Goal: Task Accomplishment & Management: Use online tool/utility

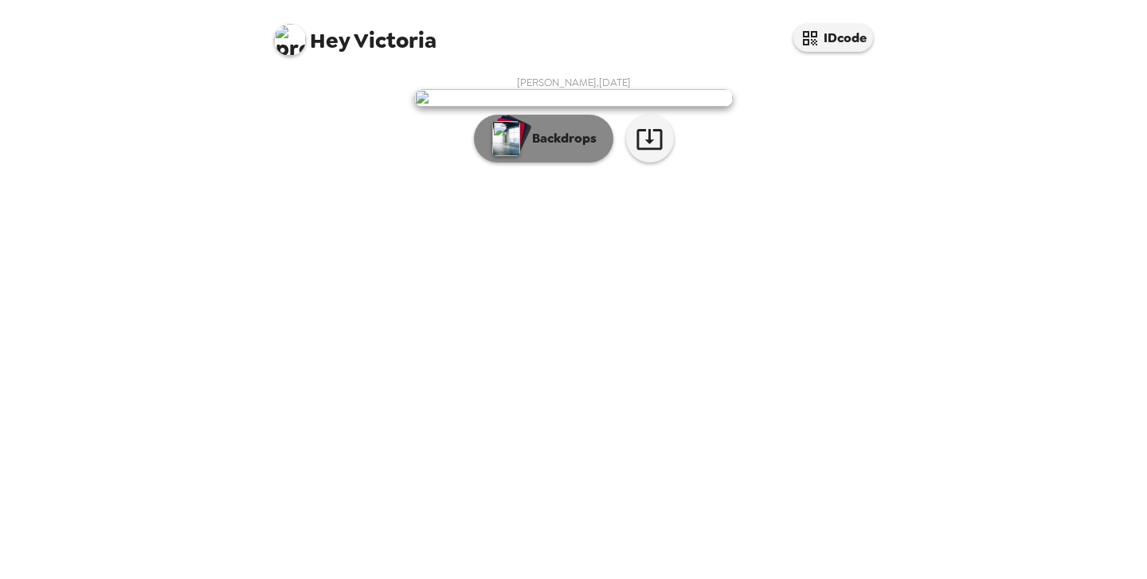
click at [508, 156] on img "button" at bounding box center [506, 138] width 28 height 35
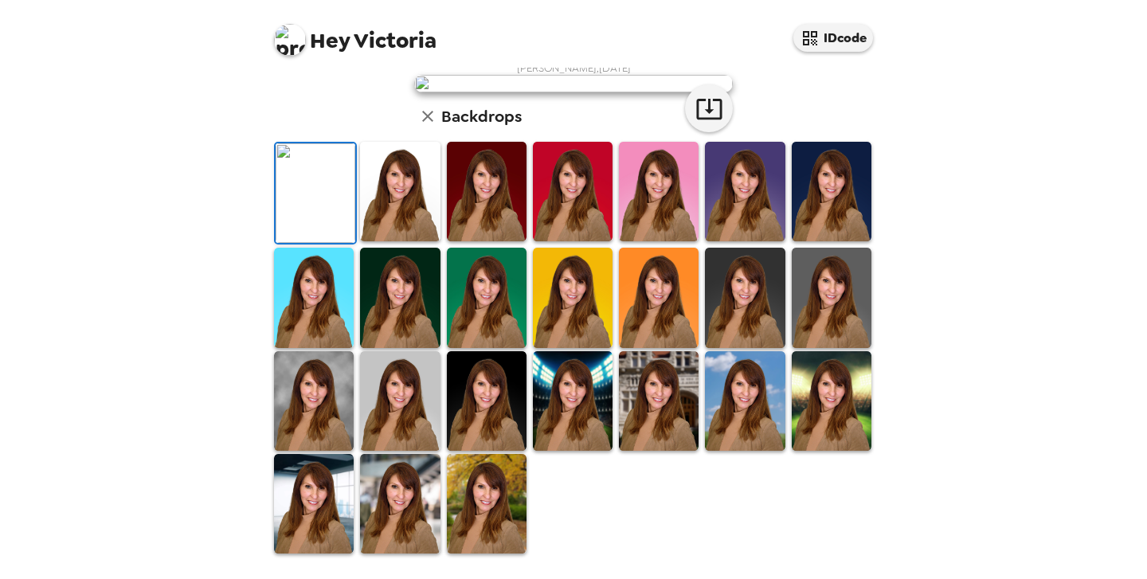
scroll to position [316, 0]
click at [332, 449] on img at bounding box center [314, 401] width 80 height 100
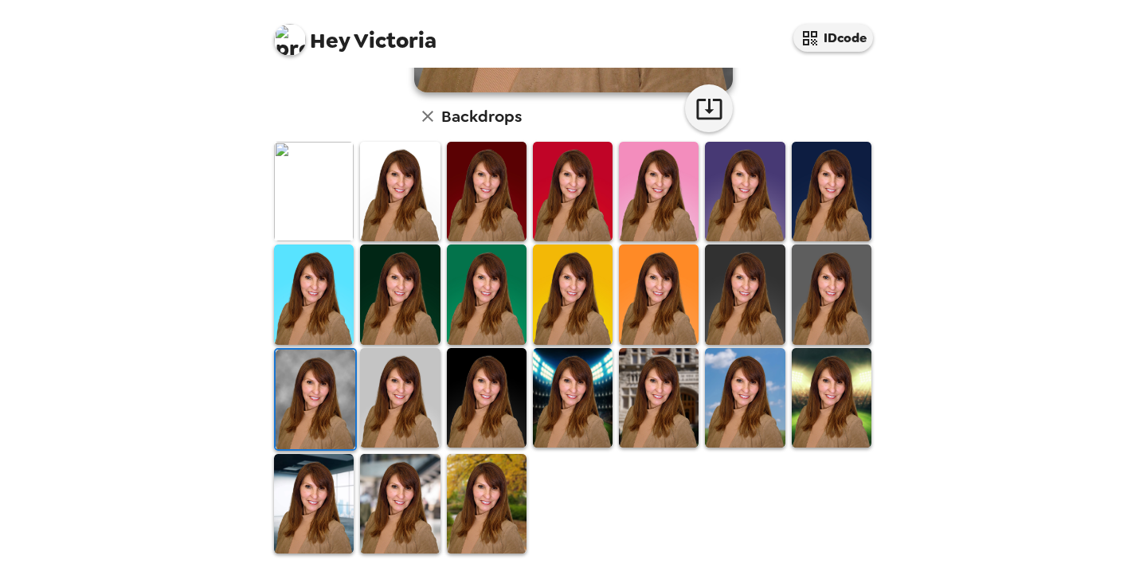
scroll to position [395, 0]
click at [481, 500] on img at bounding box center [487, 504] width 80 height 100
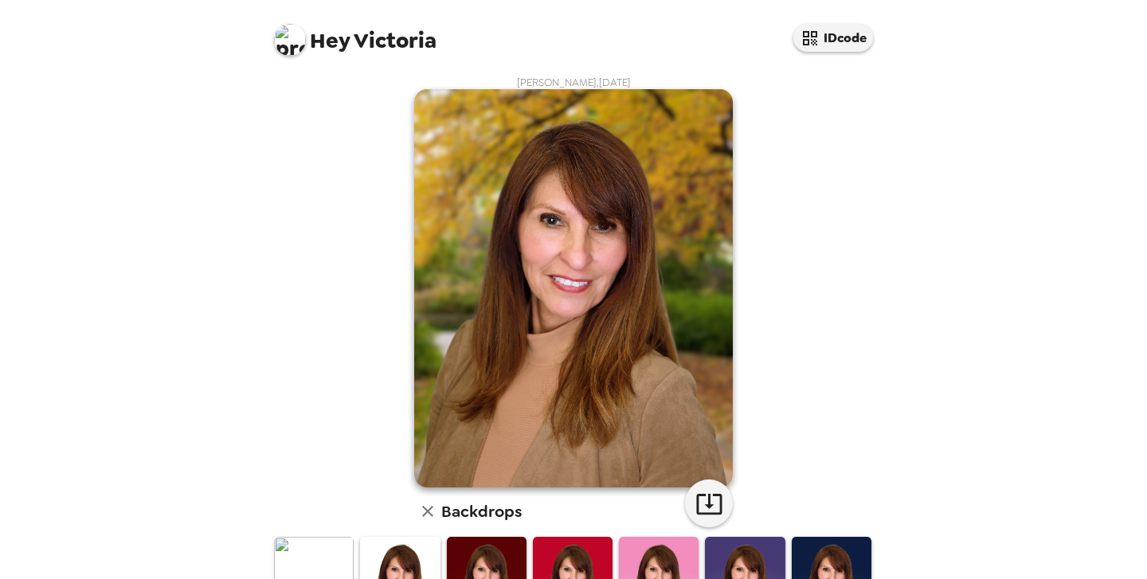
scroll to position [0, 0]
